Goal: Information Seeking & Learning: Learn about a topic

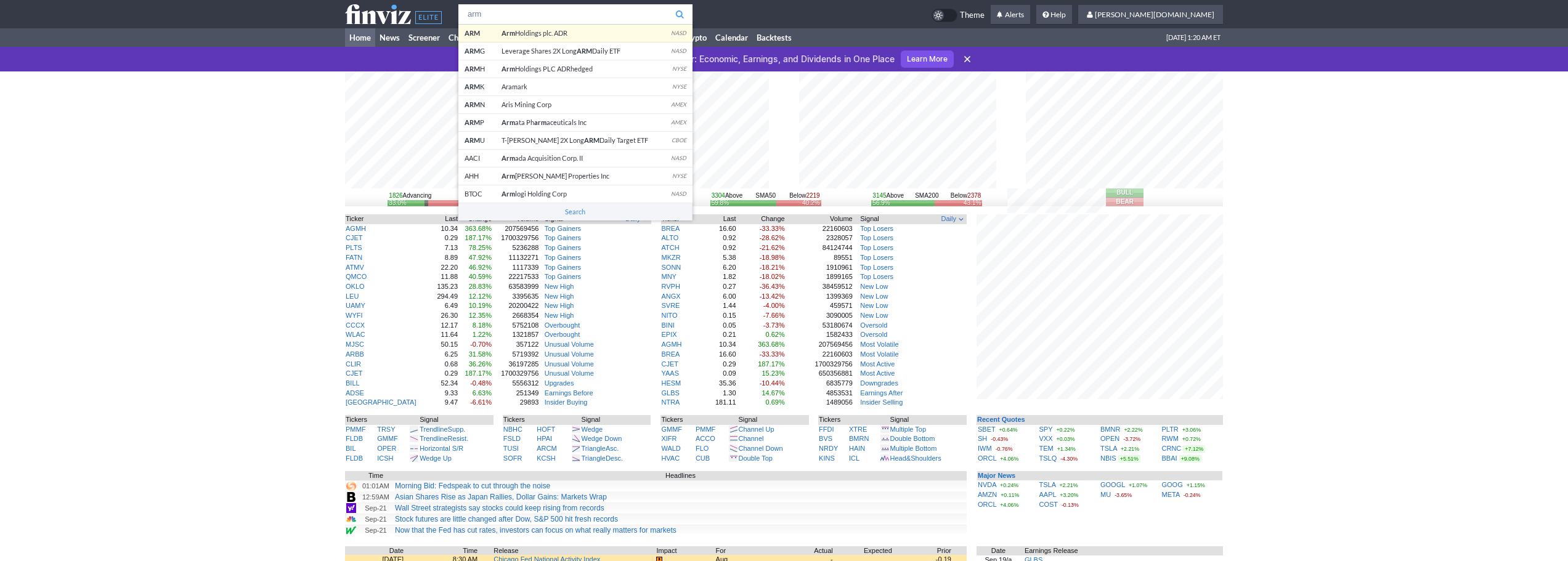
type input "arm"
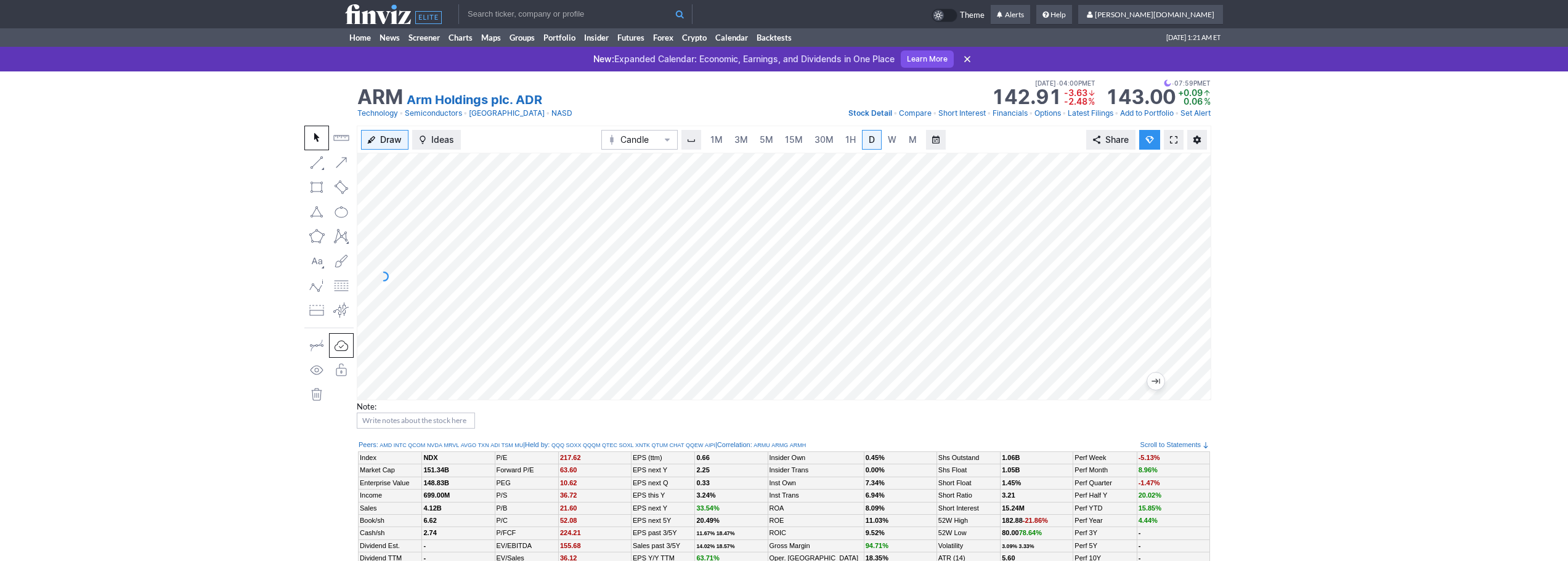
click at [1173, 133] on link at bounding box center [1173, 140] width 19 height 19
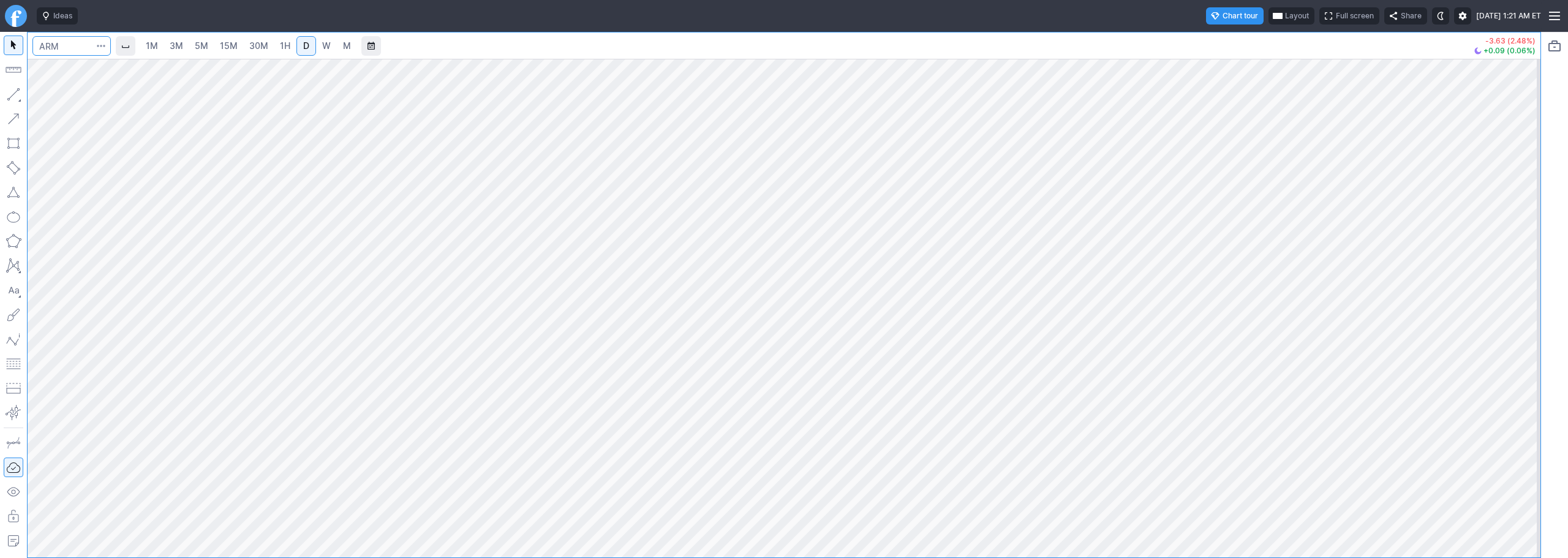
click at [60, 44] on input "Search" at bounding box center [72, 46] width 79 height 19
type input "btcus"
click at [80, 70] on span "D" at bounding box center [82, 72] width 6 height 9
click at [37, 36] on div "1M 3M 5M 15M 30M 1H D W M -293.00 (0.26%)" at bounding box center [784, 294] width 1513 height 525
click at [178, 44] on span "3M" at bounding box center [176, 46] width 14 height 10
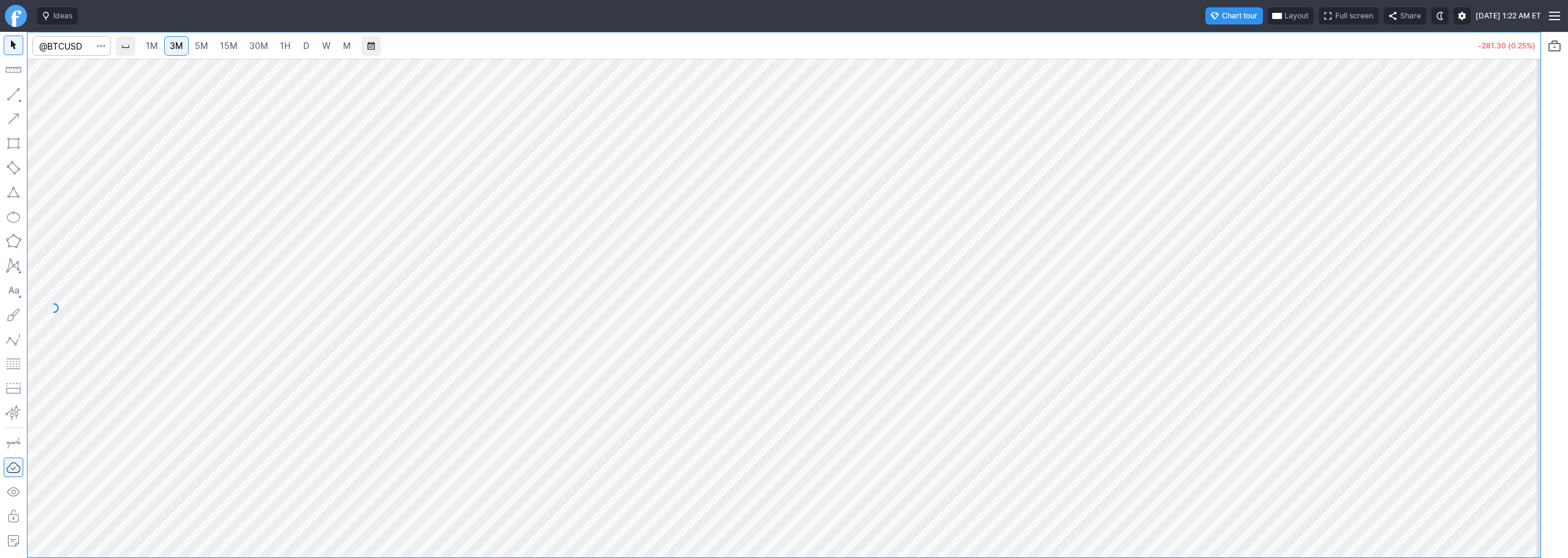
click at [237, 49] on span "15M" at bounding box center [229, 46] width 18 height 10
click at [286, 41] on span "1H" at bounding box center [285, 46] width 10 height 10
